Goal: Task Accomplishment & Management: Manage account settings

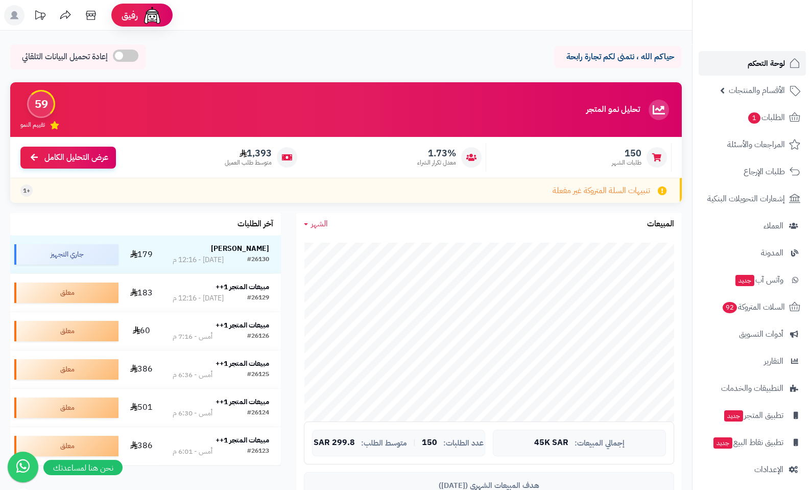
click at [765, 68] on span "لوحة التحكم" at bounding box center [765, 63] width 37 height 14
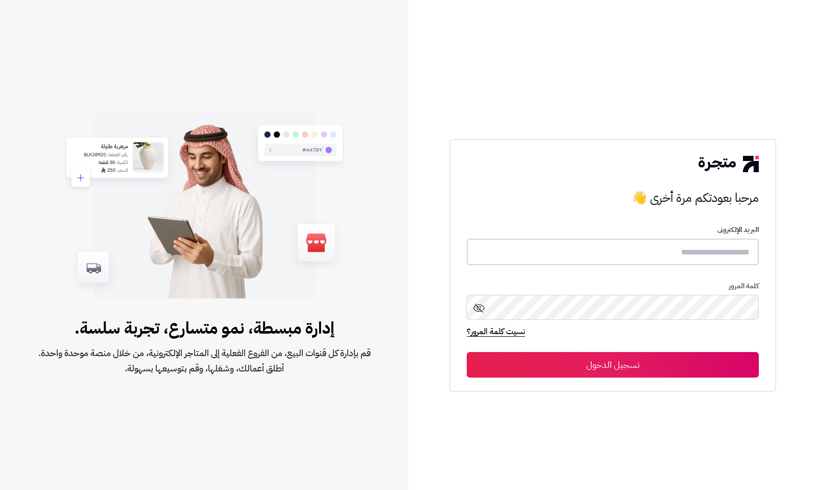
type input "**********"
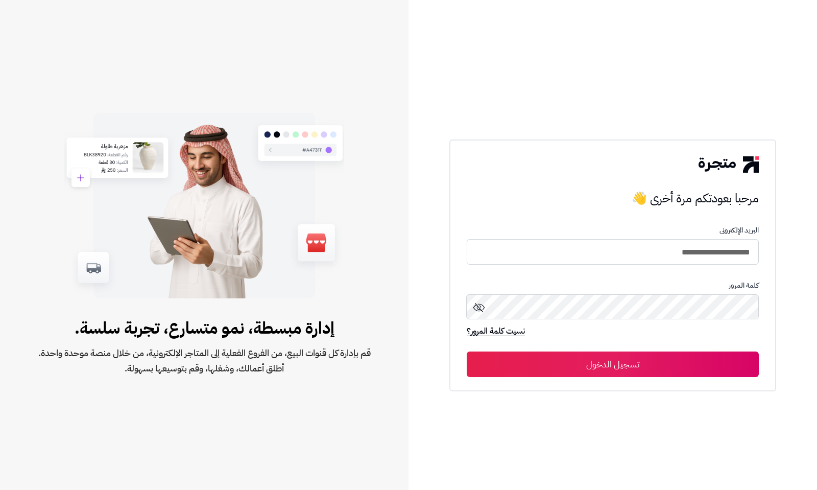
click at [670, 355] on button "تسجيل الدخول" at bounding box center [613, 364] width 292 height 26
